Goal: Check status: Check status

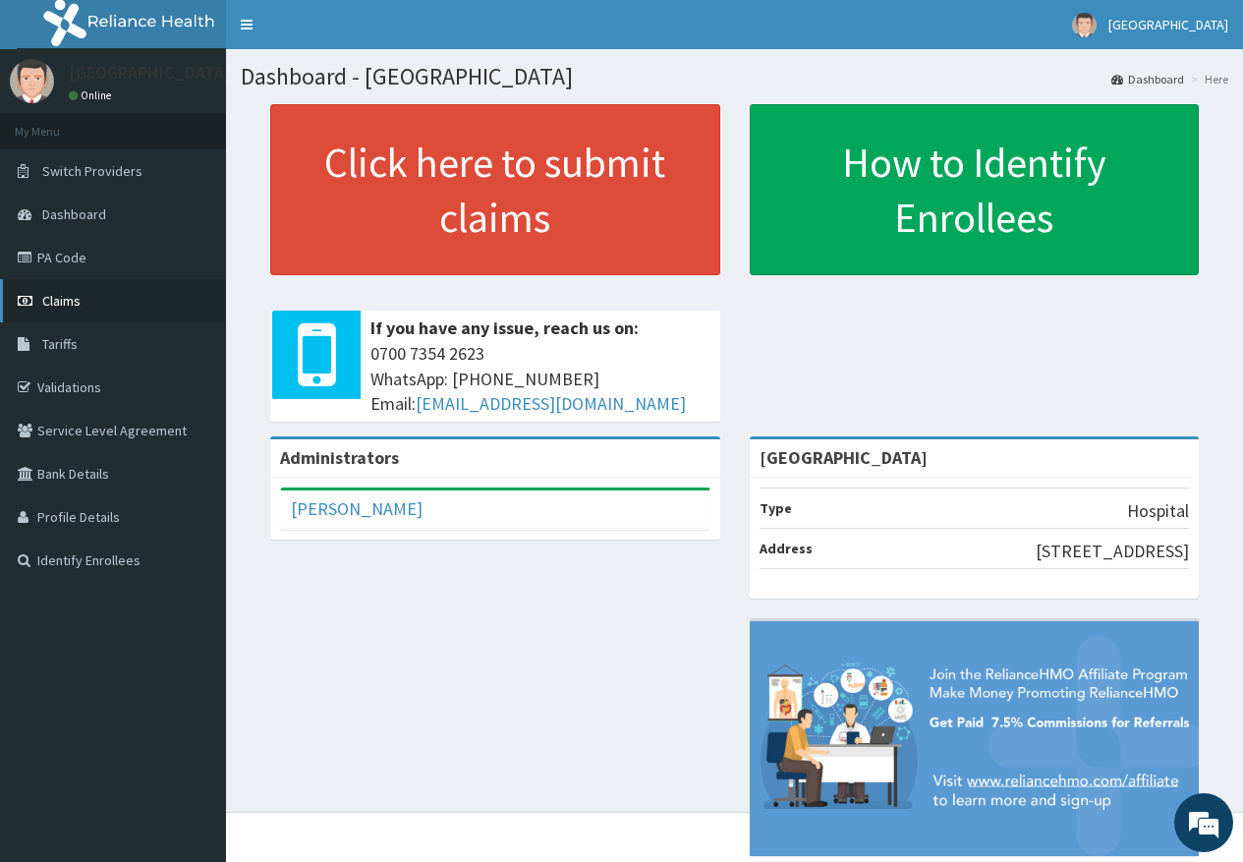
click at [56, 313] on link "Claims" at bounding box center [113, 300] width 226 height 43
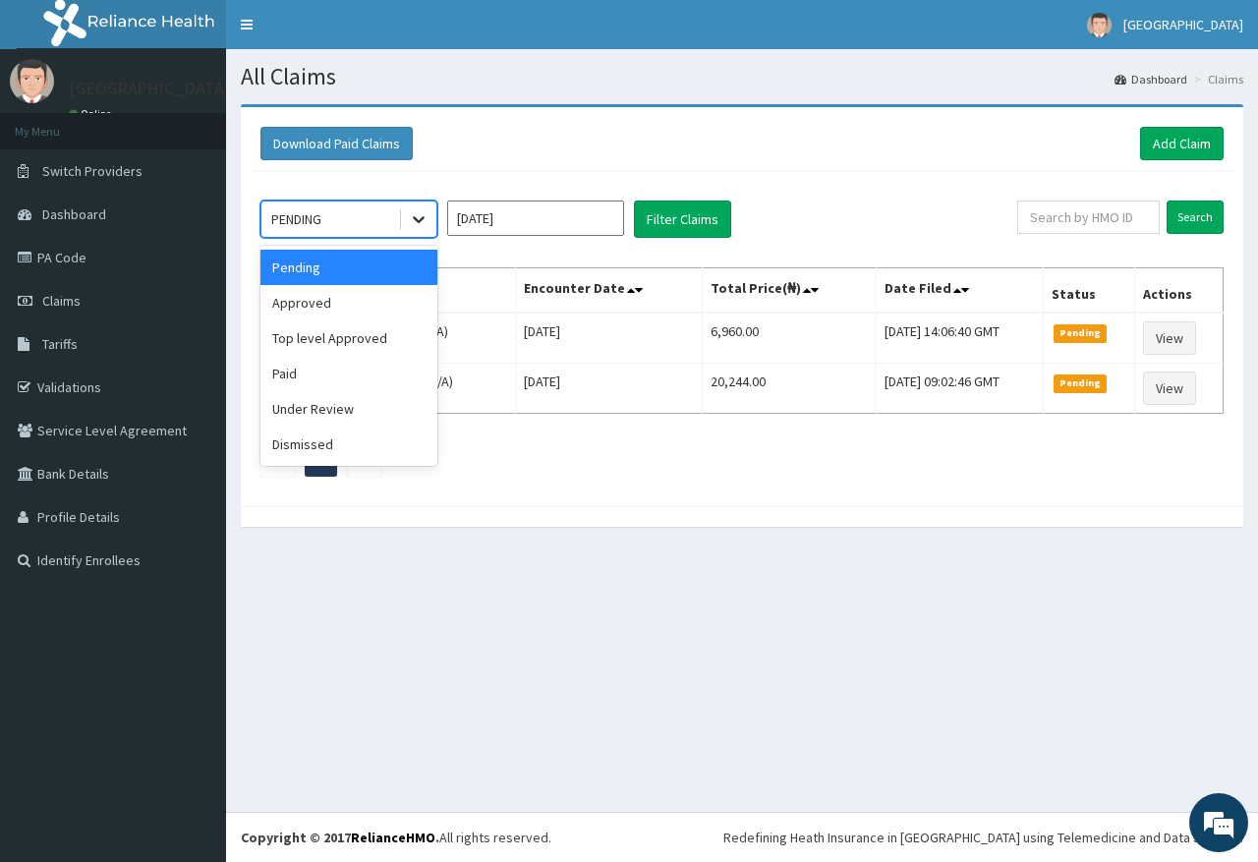
click at [420, 224] on icon at bounding box center [419, 219] width 20 height 20
click at [389, 303] on div "Approved" at bounding box center [348, 302] width 177 height 35
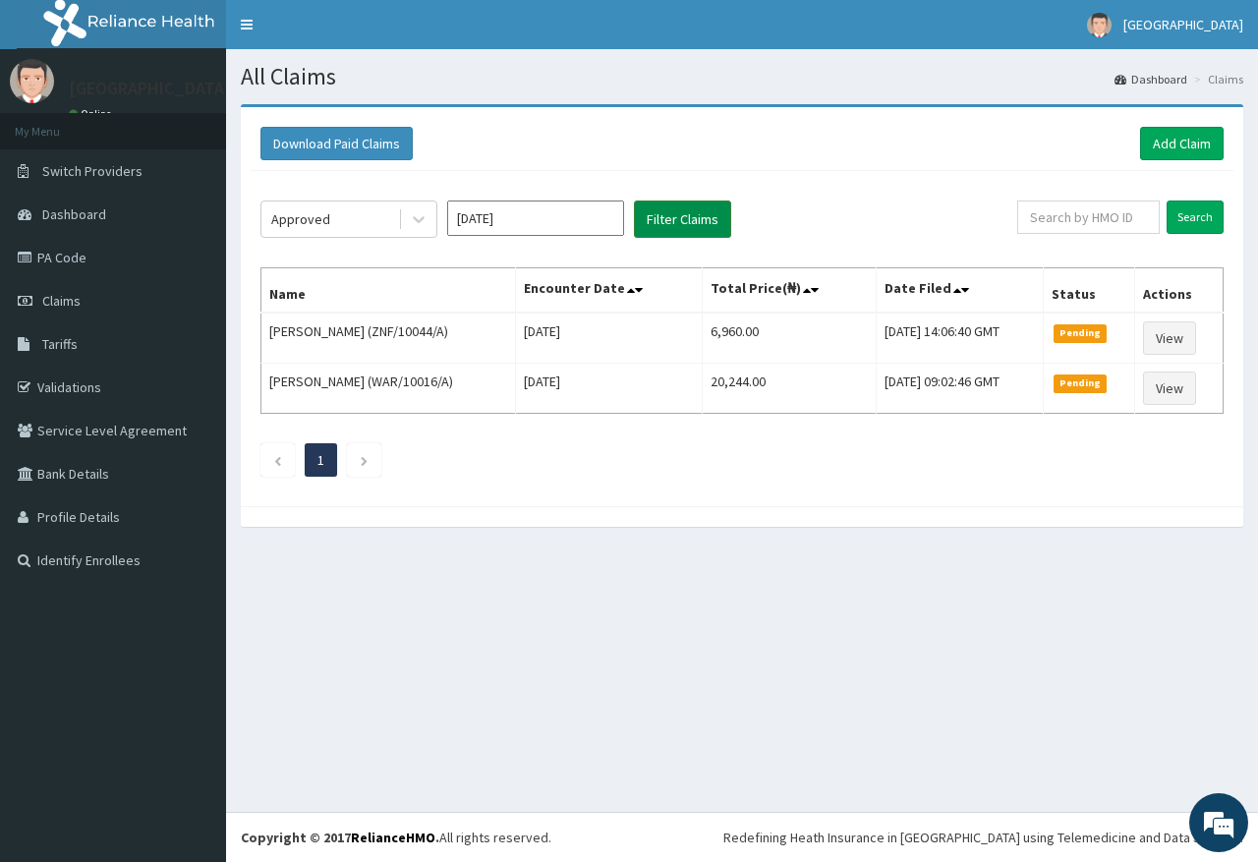
drag, startPoint x: 663, startPoint y: 232, endPoint x: 650, endPoint y: 223, distance: 15.5
click at [663, 231] on button "Filter Claims" at bounding box center [682, 218] width 97 height 37
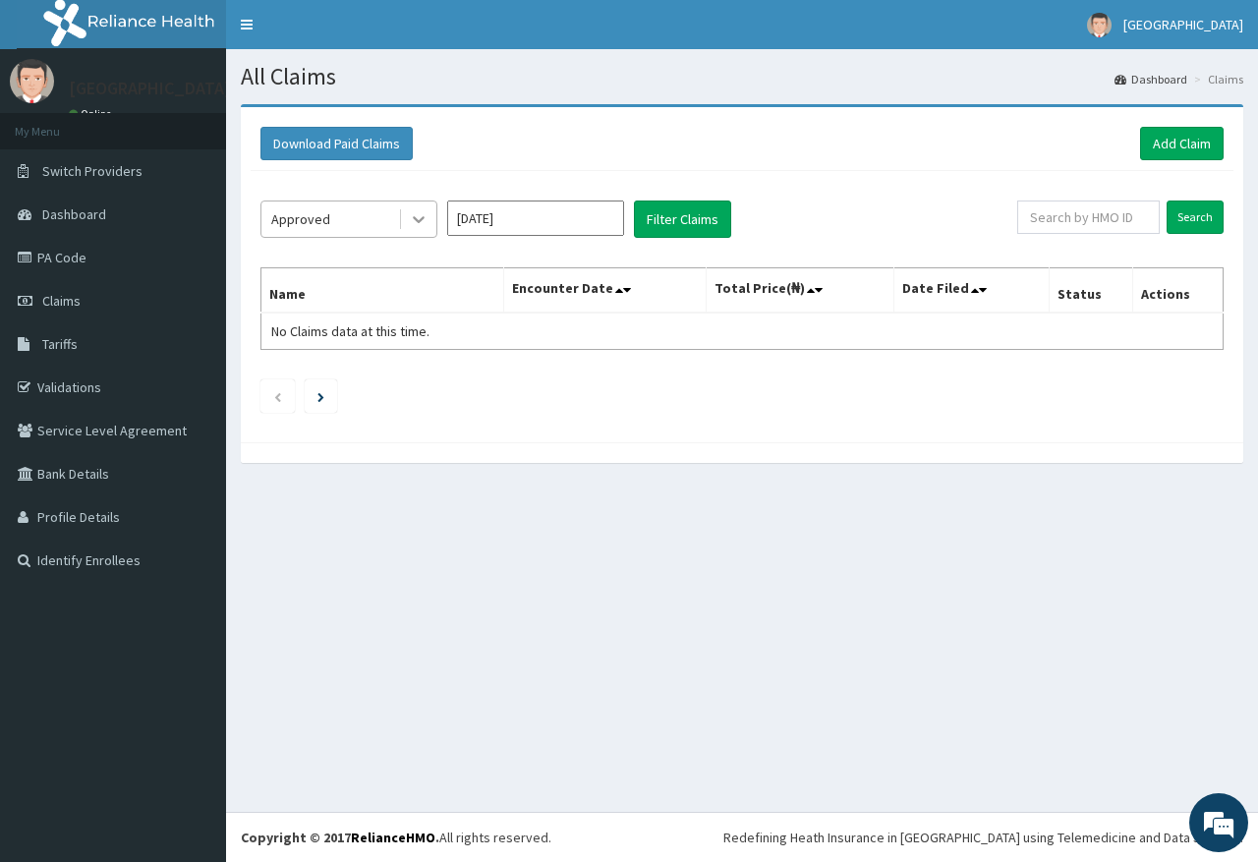
click at [407, 221] on div at bounding box center [418, 218] width 35 height 35
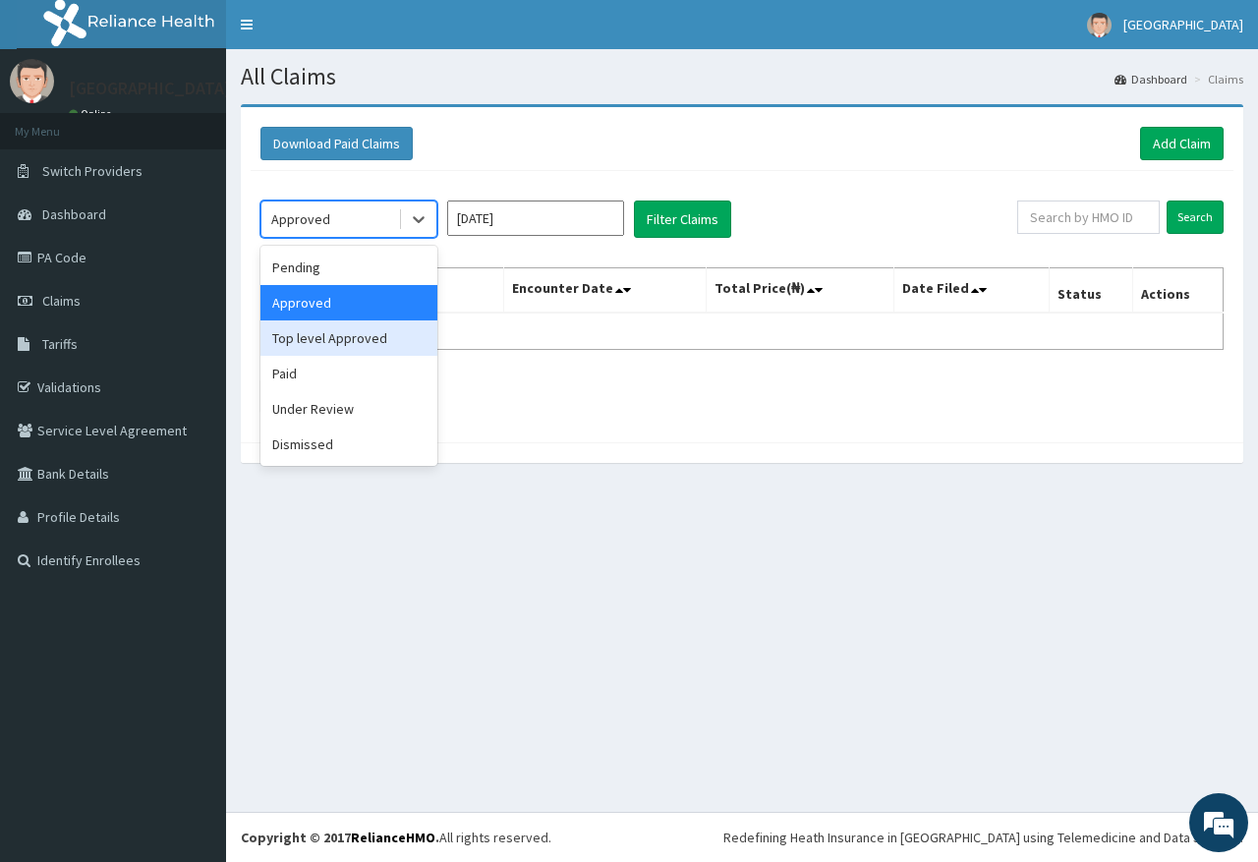
click at [371, 330] on div "Top level Approved" at bounding box center [348, 337] width 177 height 35
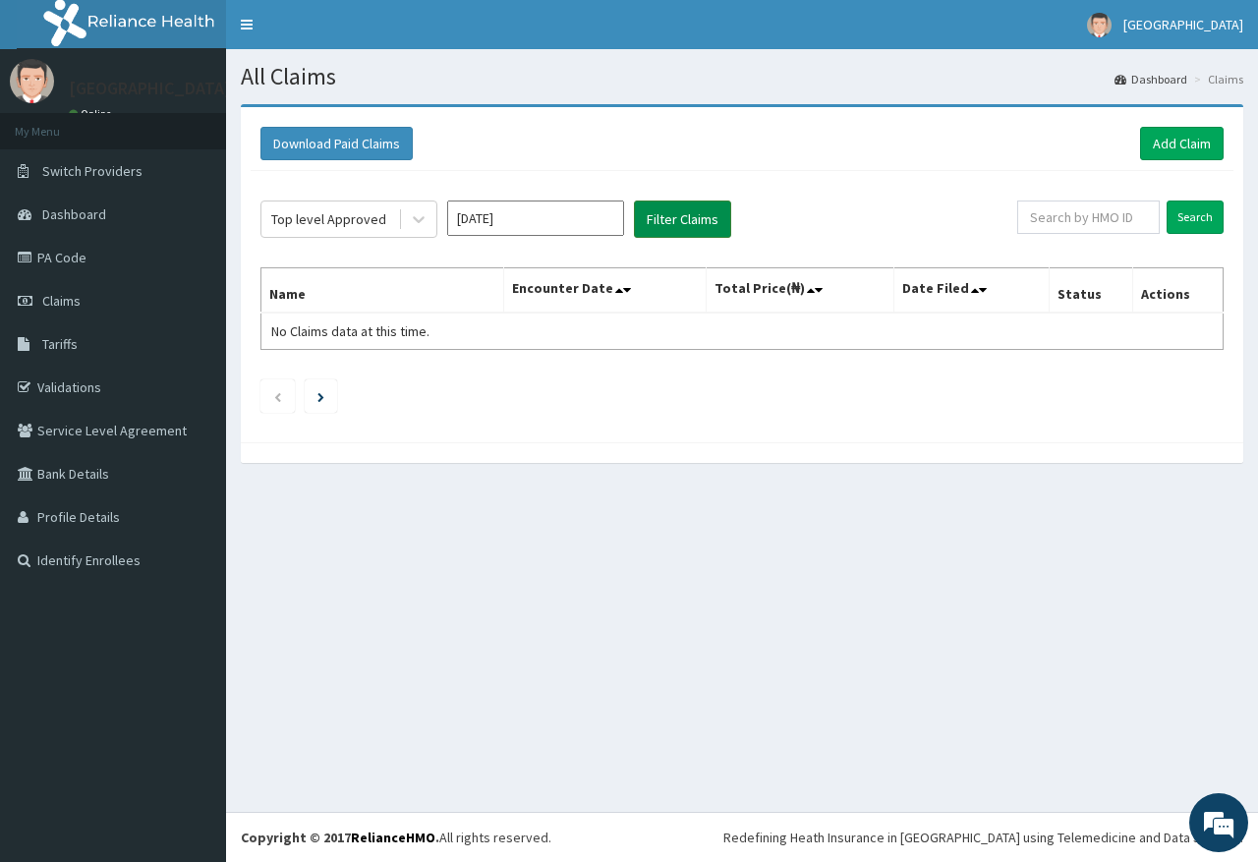
click at [657, 233] on button "Filter Claims" at bounding box center [682, 218] width 97 height 37
click at [668, 223] on button "Filter Claims" at bounding box center [682, 218] width 97 height 37
click at [425, 227] on icon at bounding box center [419, 219] width 20 height 20
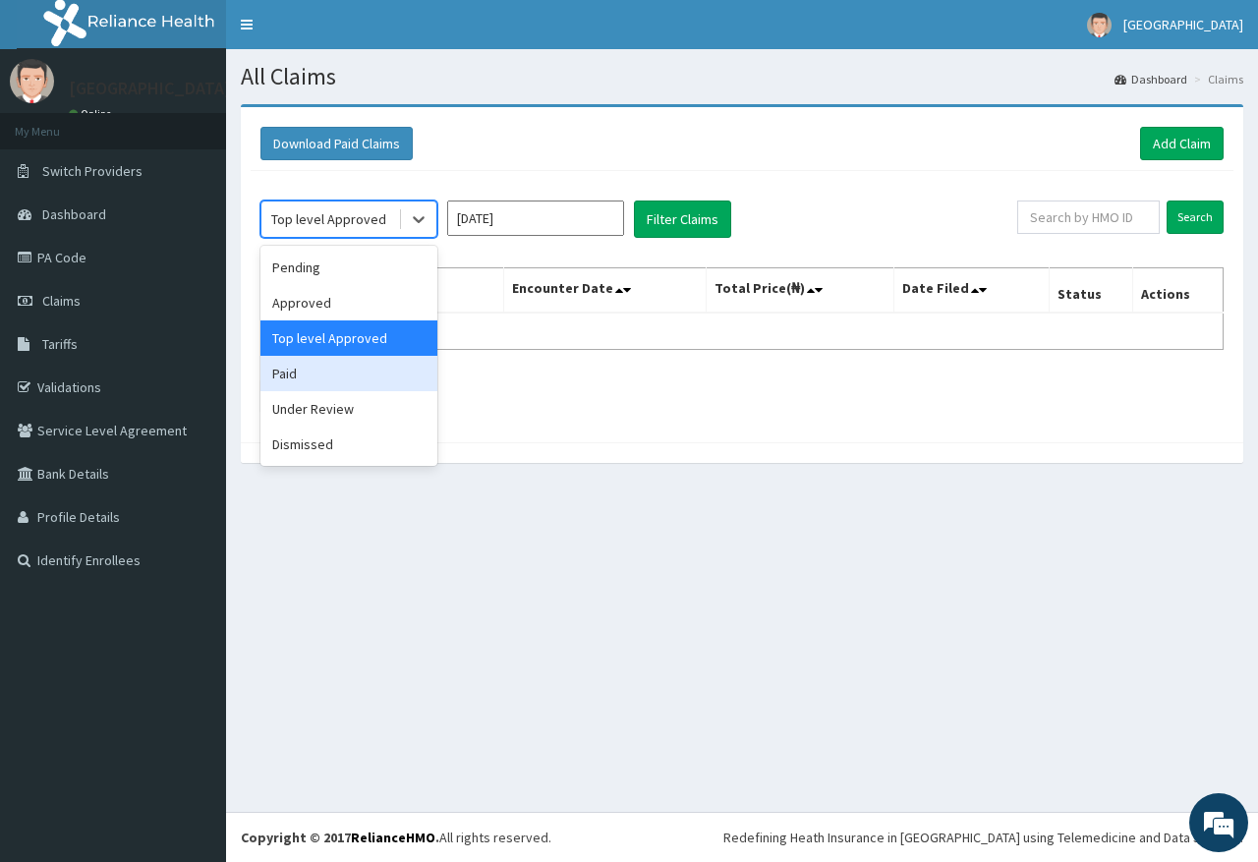
click at [394, 379] on div "Paid" at bounding box center [348, 373] width 177 height 35
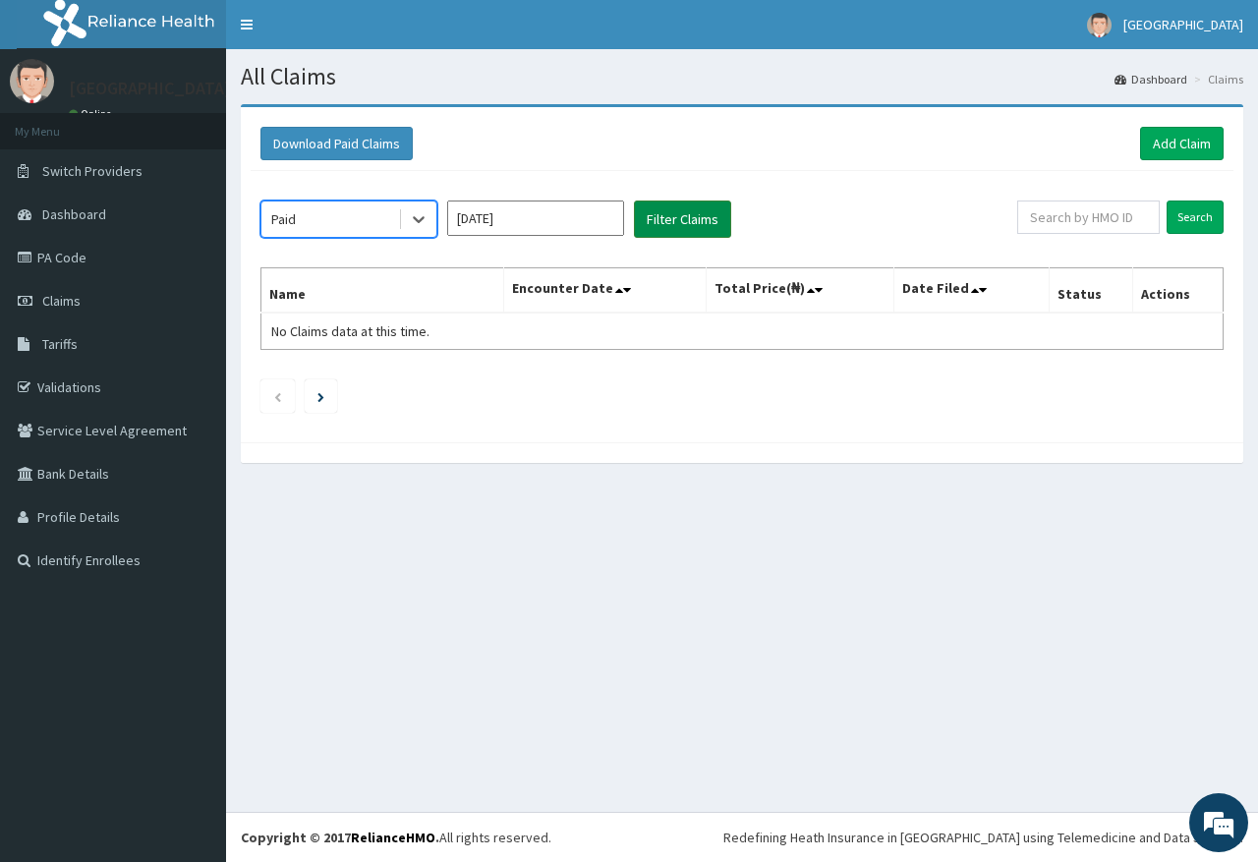
click at [674, 235] on button "Filter Claims" at bounding box center [682, 218] width 97 height 37
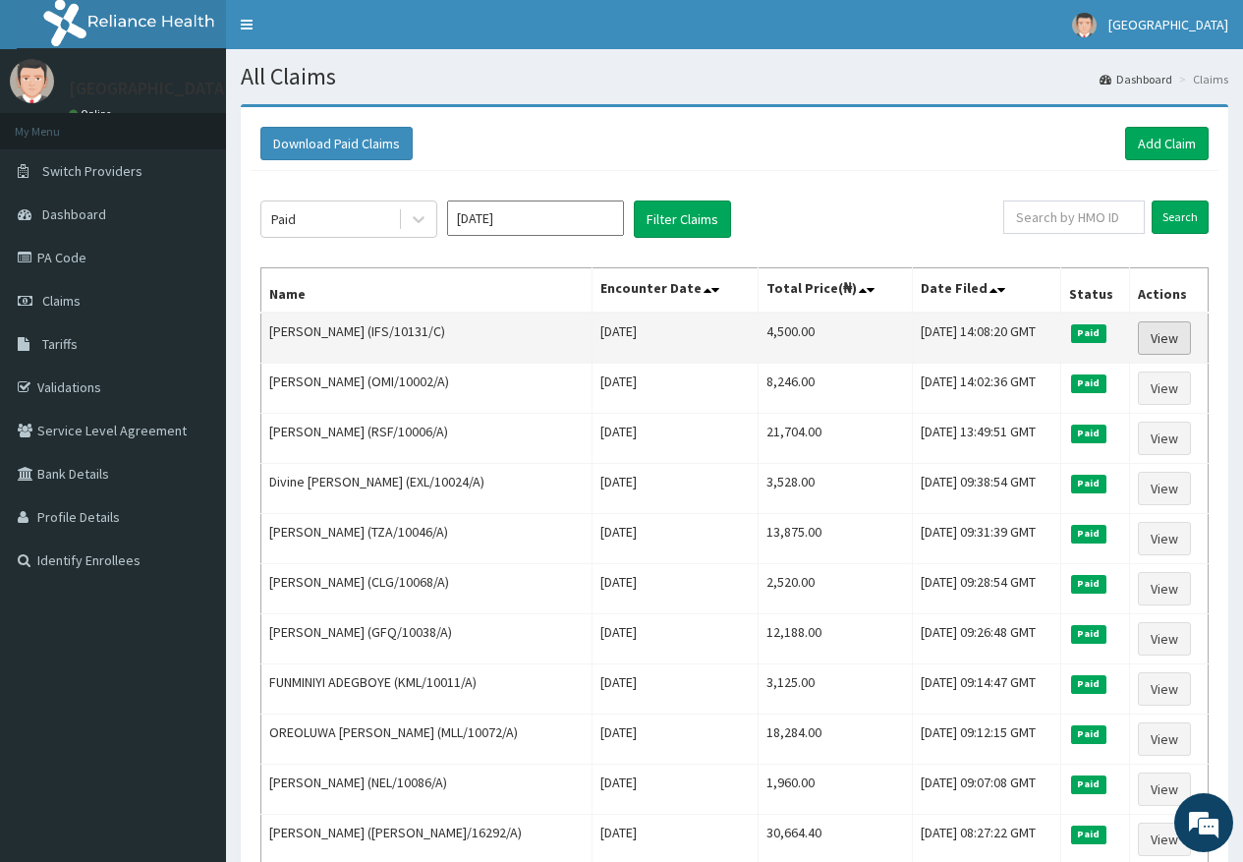
click at [1157, 348] on link "View" at bounding box center [1164, 337] width 53 height 33
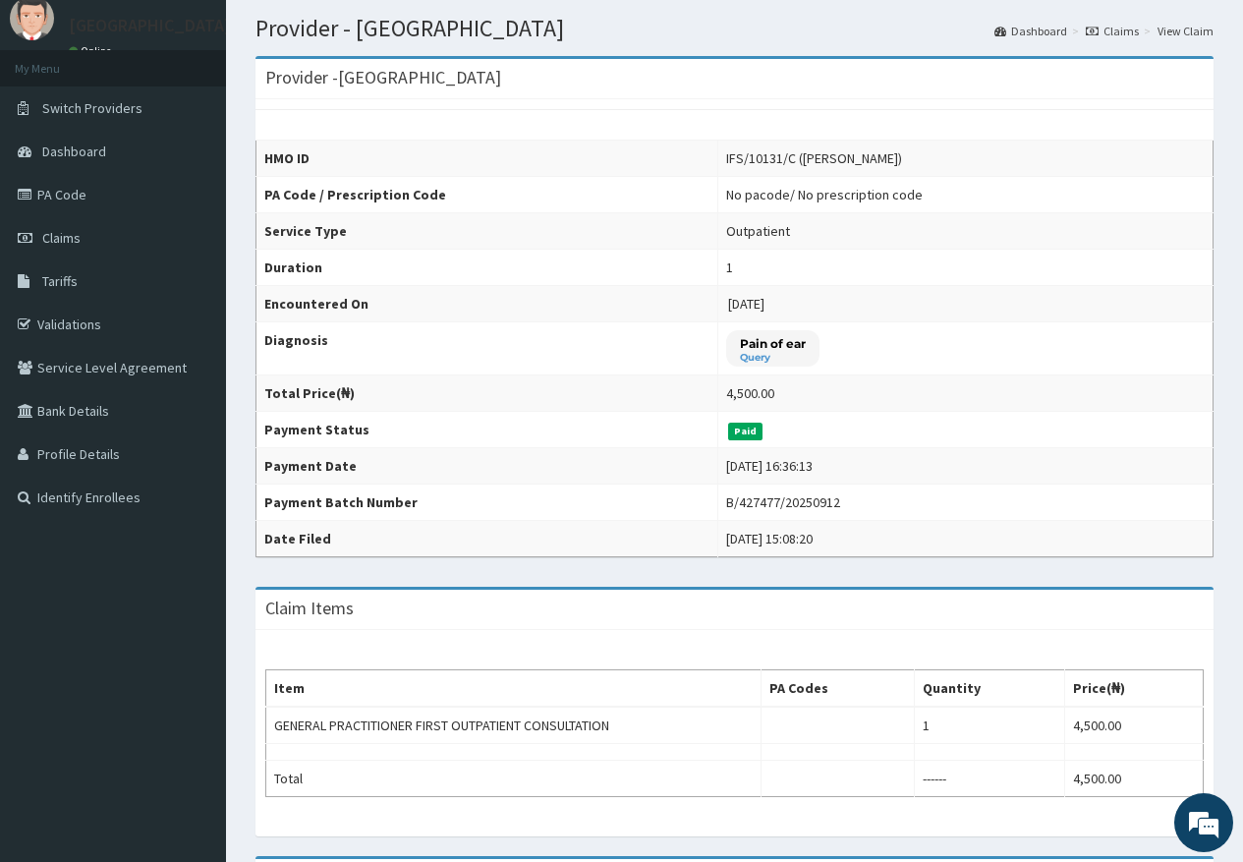
scroll to position [98, 0]
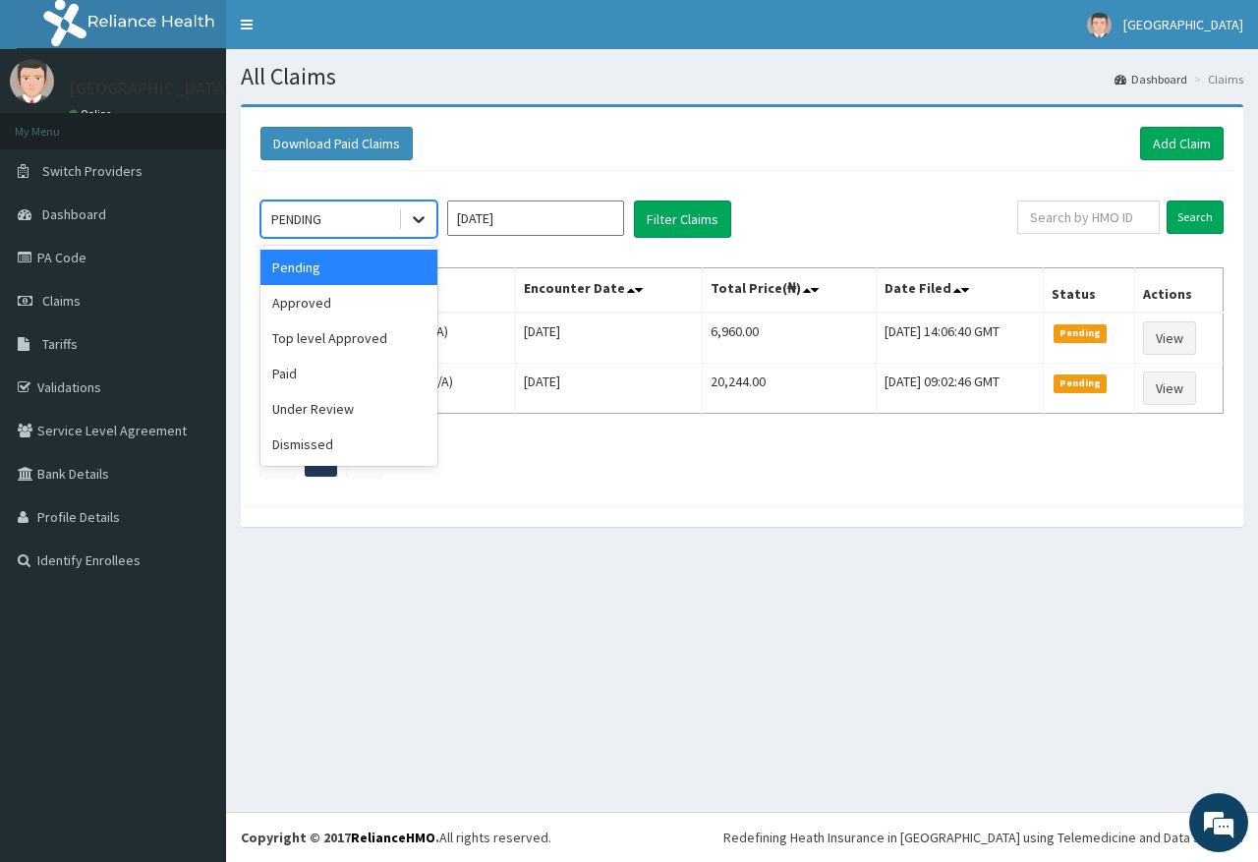
click at [427, 227] on icon at bounding box center [419, 219] width 20 height 20
click at [350, 399] on div "Under Review" at bounding box center [348, 408] width 177 height 35
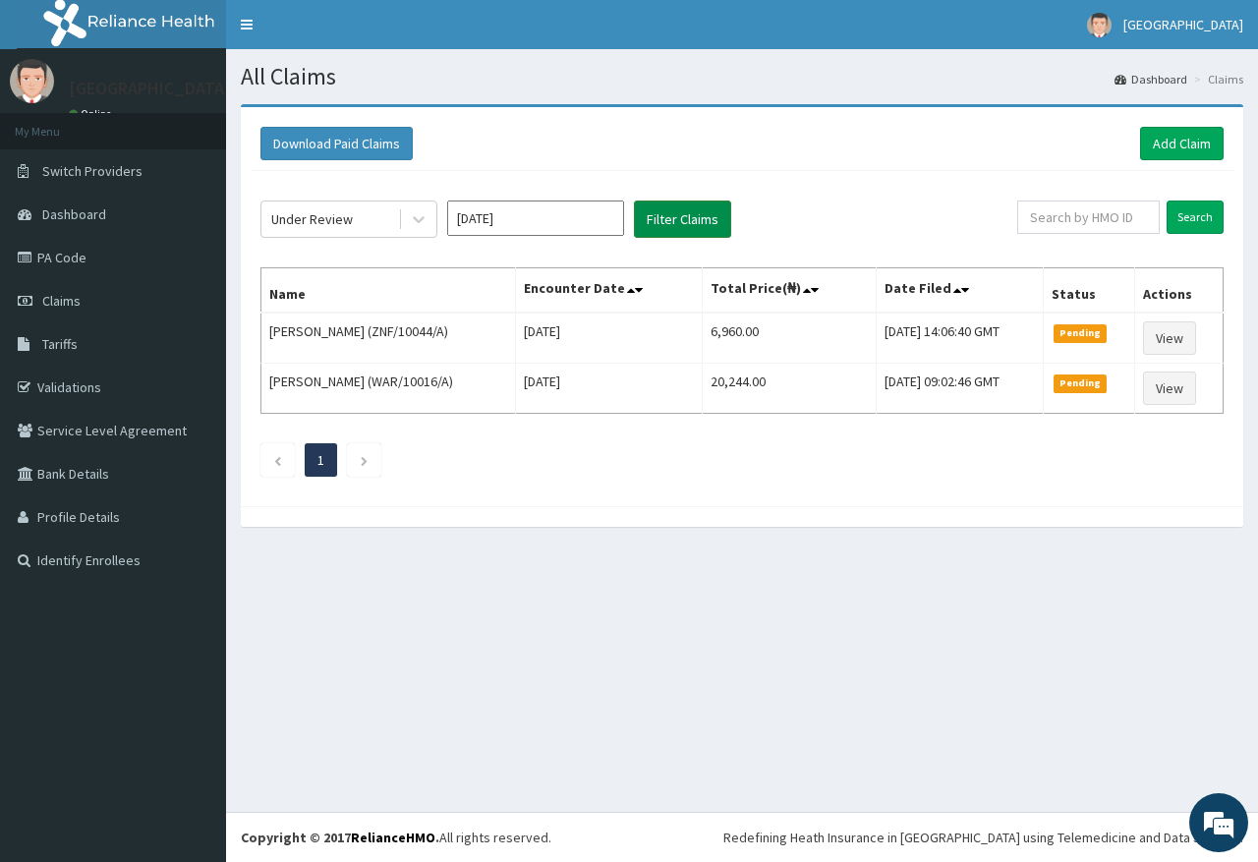
click at [673, 219] on button "Filter Claims" at bounding box center [682, 218] width 97 height 37
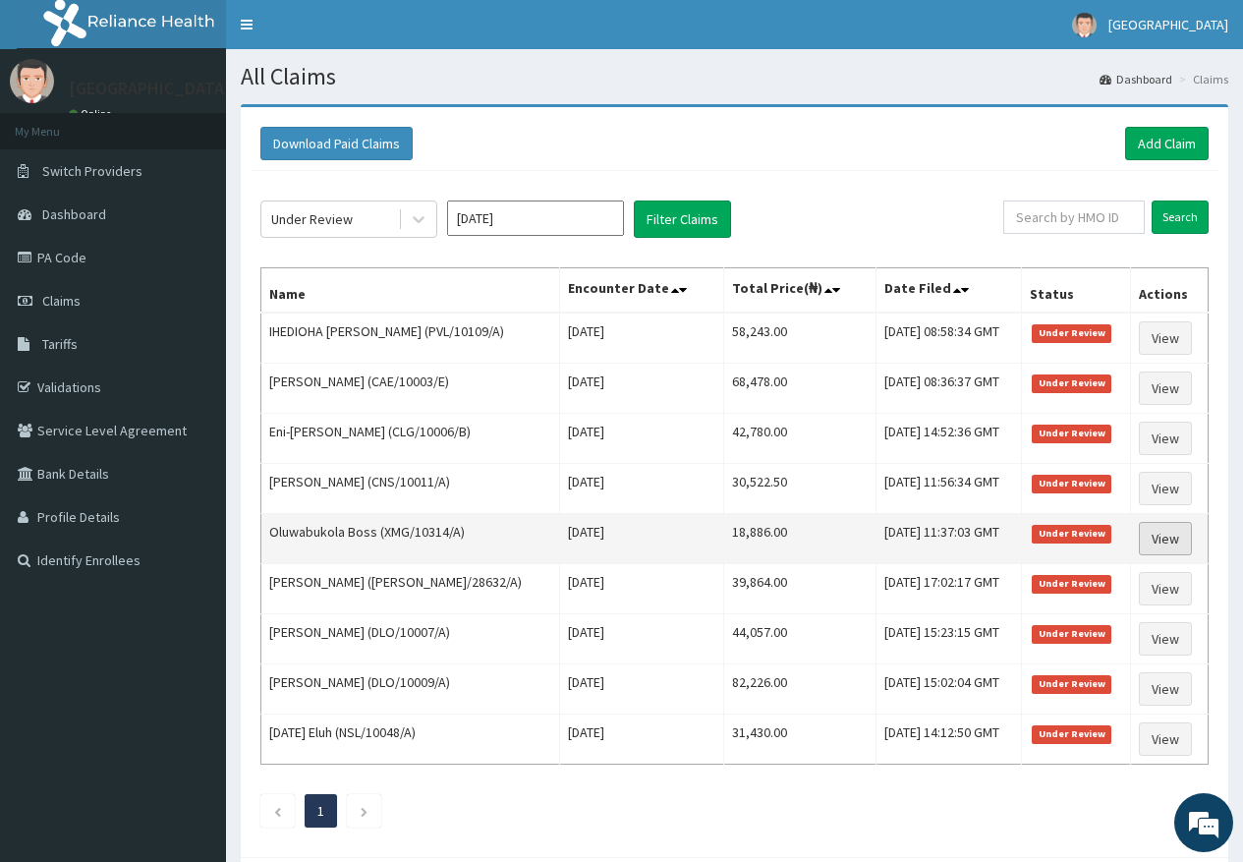
click at [1164, 524] on link "View" at bounding box center [1165, 538] width 53 height 33
